Goal: Information Seeking & Learning: Check status

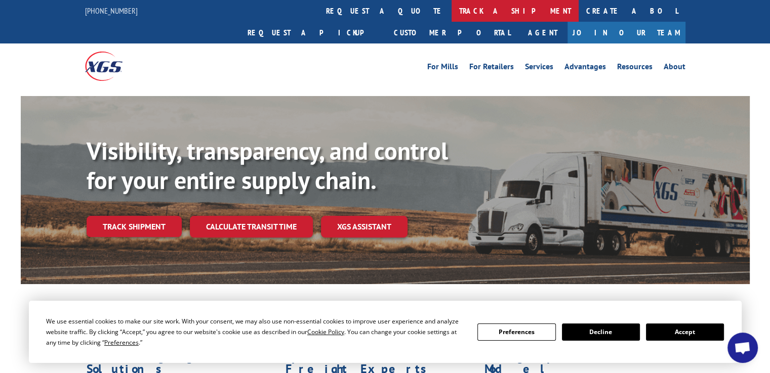
click at [451, 9] on link "track a shipment" at bounding box center [514, 11] width 127 height 22
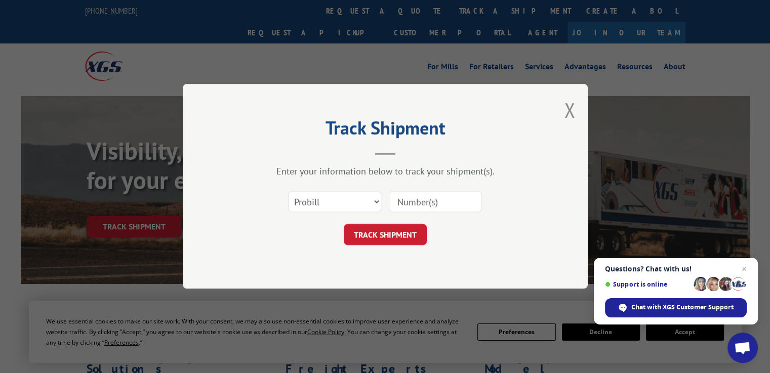
click at [439, 203] on input at bounding box center [435, 202] width 93 height 21
type input "2871562"
click at [364, 236] on button "TRACK SHIPMENT" at bounding box center [385, 235] width 83 height 21
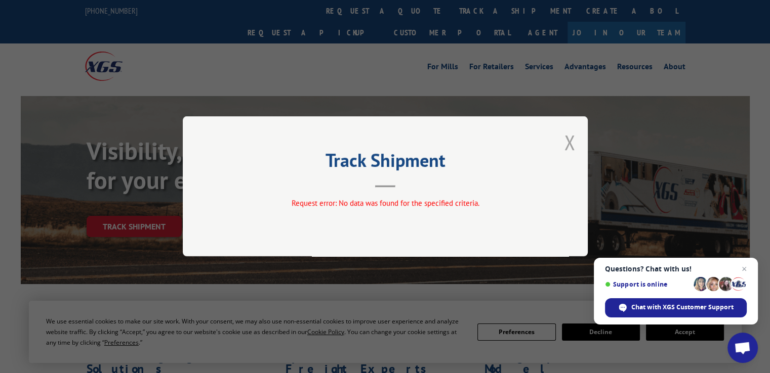
click at [569, 138] on button "Close modal" at bounding box center [569, 142] width 11 height 27
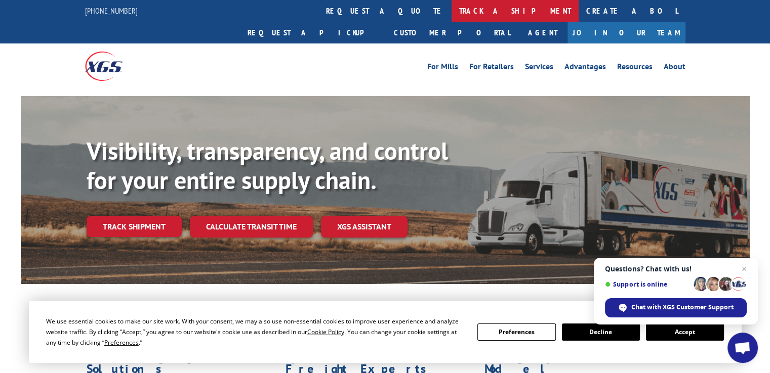
click at [451, 11] on link "track a shipment" at bounding box center [514, 11] width 127 height 22
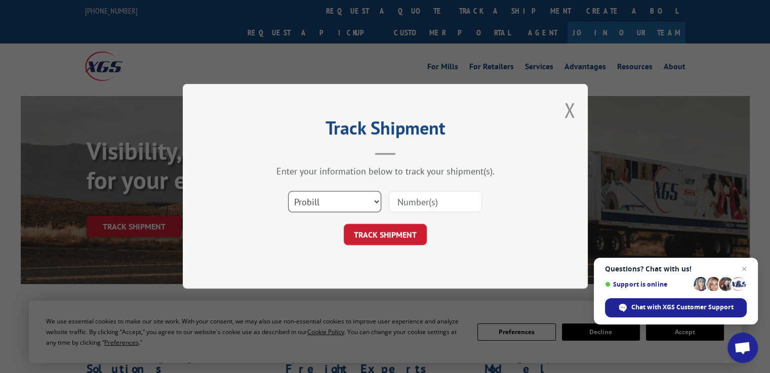
click at [346, 199] on select "Select category... Probill BOL PO" at bounding box center [334, 202] width 93 height 21
select select "bol"
click at [288, 192] on select "Select category... Probill BOL PO" at bounding box center [334, 202] width 93 height 21
click at [401, 203] on input at bounding box center [435, 202] width 93 height 21
type input "2871562"
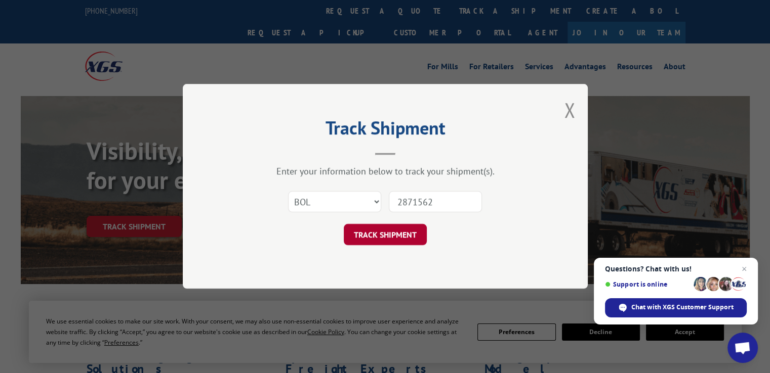
click at [385, 230] on button "TRACK SHIPMENT" at bounding box center [385, 235] width 83 height 21
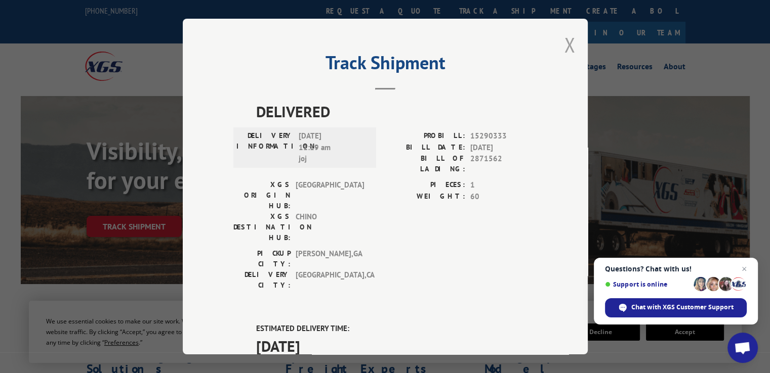
click at [564, 43] on button "Close modal" at bounding box center [569, 44] width 11 height 27
